Goal: Information Seeking & Learning: Learn about a topic

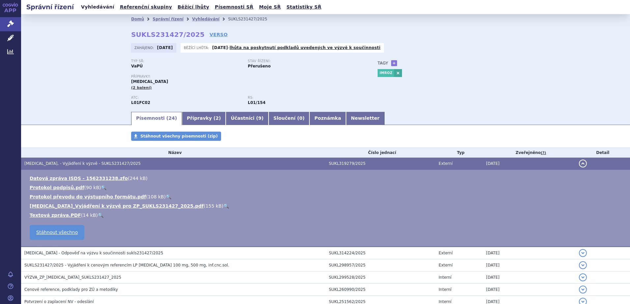
click at [94, 6] on link "Vyhledávání" at bounding box center [97, 7] width 37 height 9
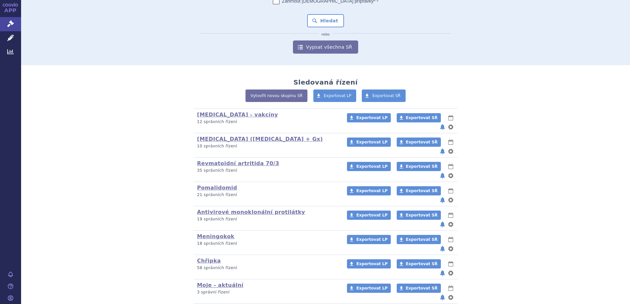
scroll to position [66, 0]
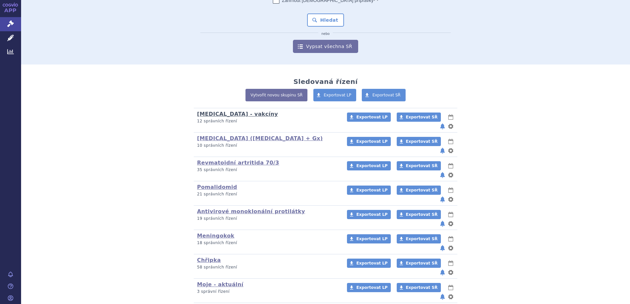
click at [216, 116] on link "Tetanus - vakcíny" at bounding box center [237, 114] width 81 height 6
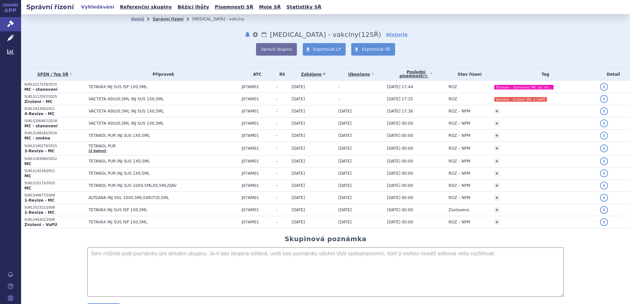
click at [162, 20] on link "Správní řízení" at bounding box center [168, 19] width 31 height 5
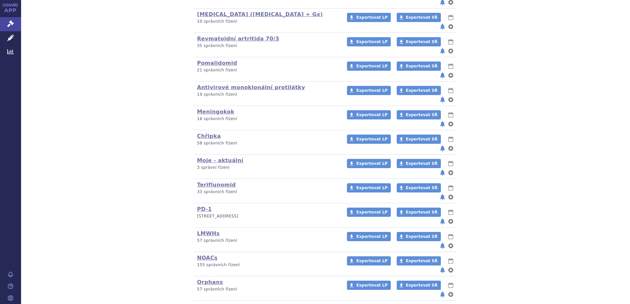
scroll to position [198, 0]
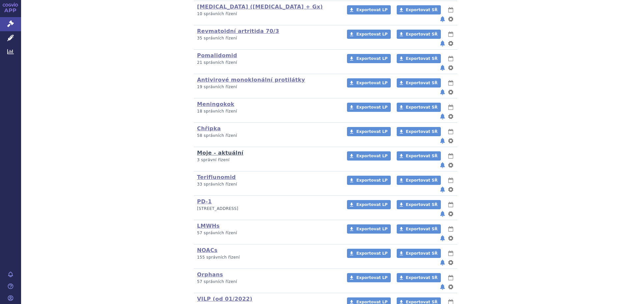
click at [220, 150] on link "Moje - aktuální" at bounding box center [220, 153] width 46 height 6
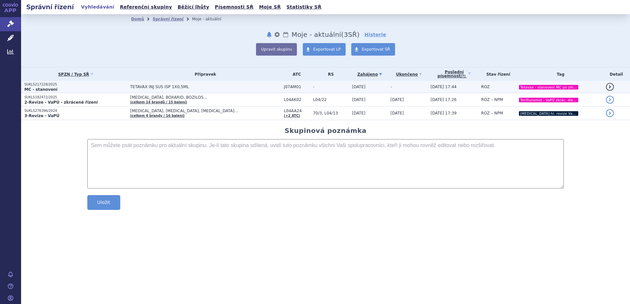
click at [71, 88] on p "MC - stanovení" at bounding box center [75, 89] width 102 height 5
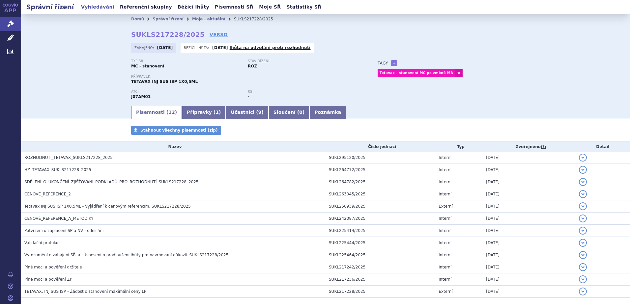
click at [88, 9] on link "Vyhledávání" at bounding box center [97, 7] width 37 height 9
